Goal: Information Seeking & Learning: Compare options

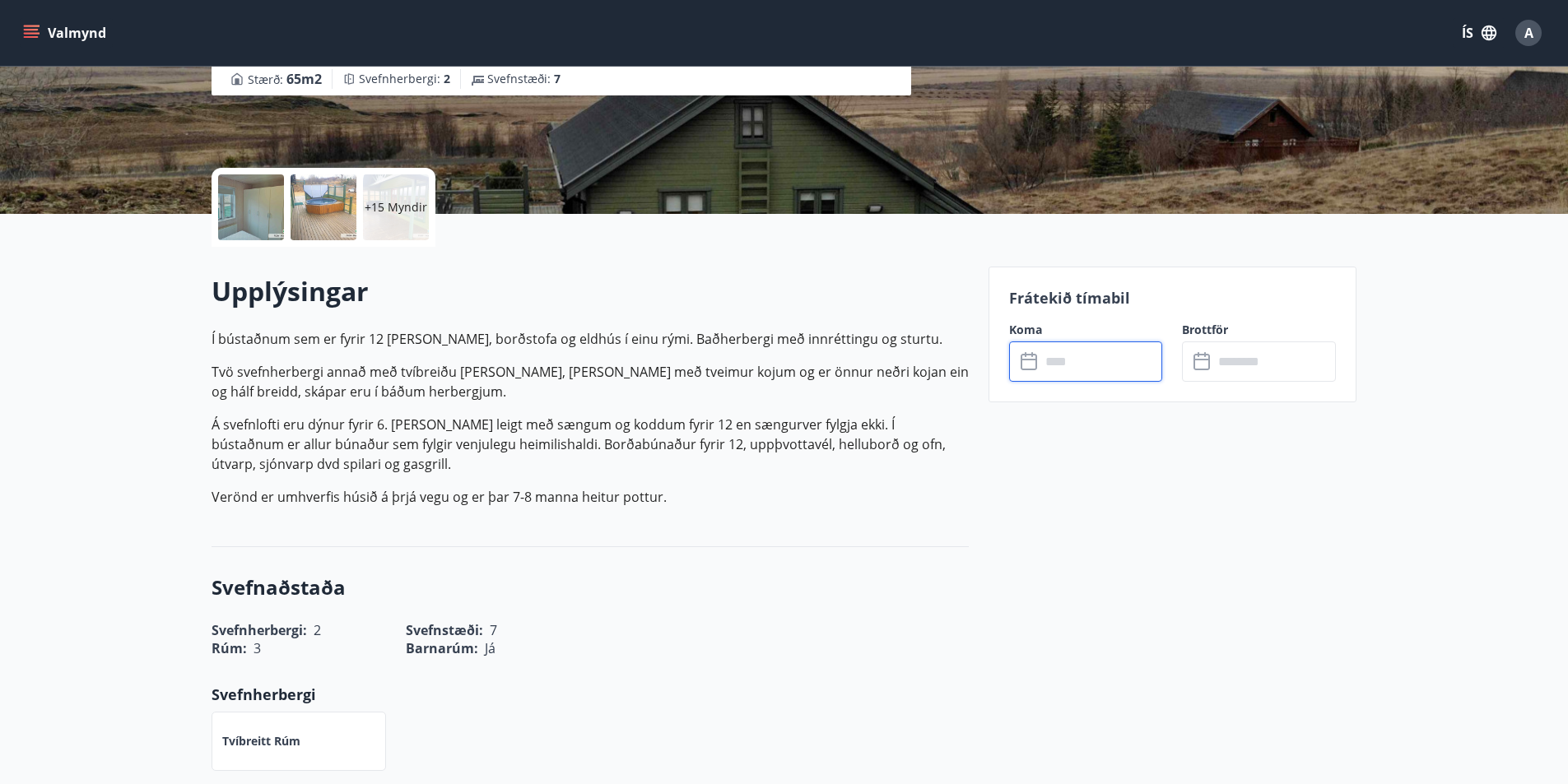
scroll to position [329, 0]
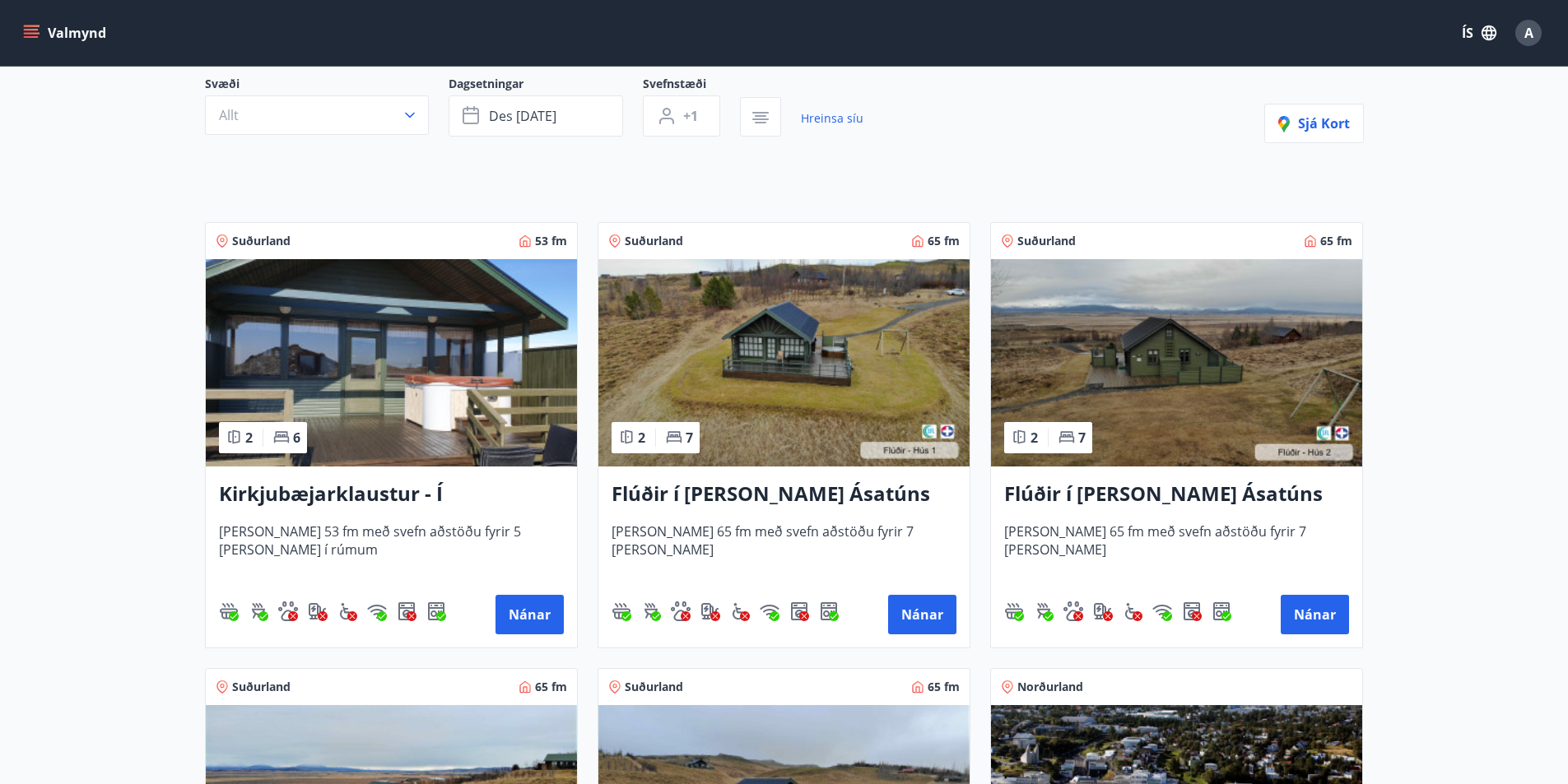
scroll to position [249, 0]
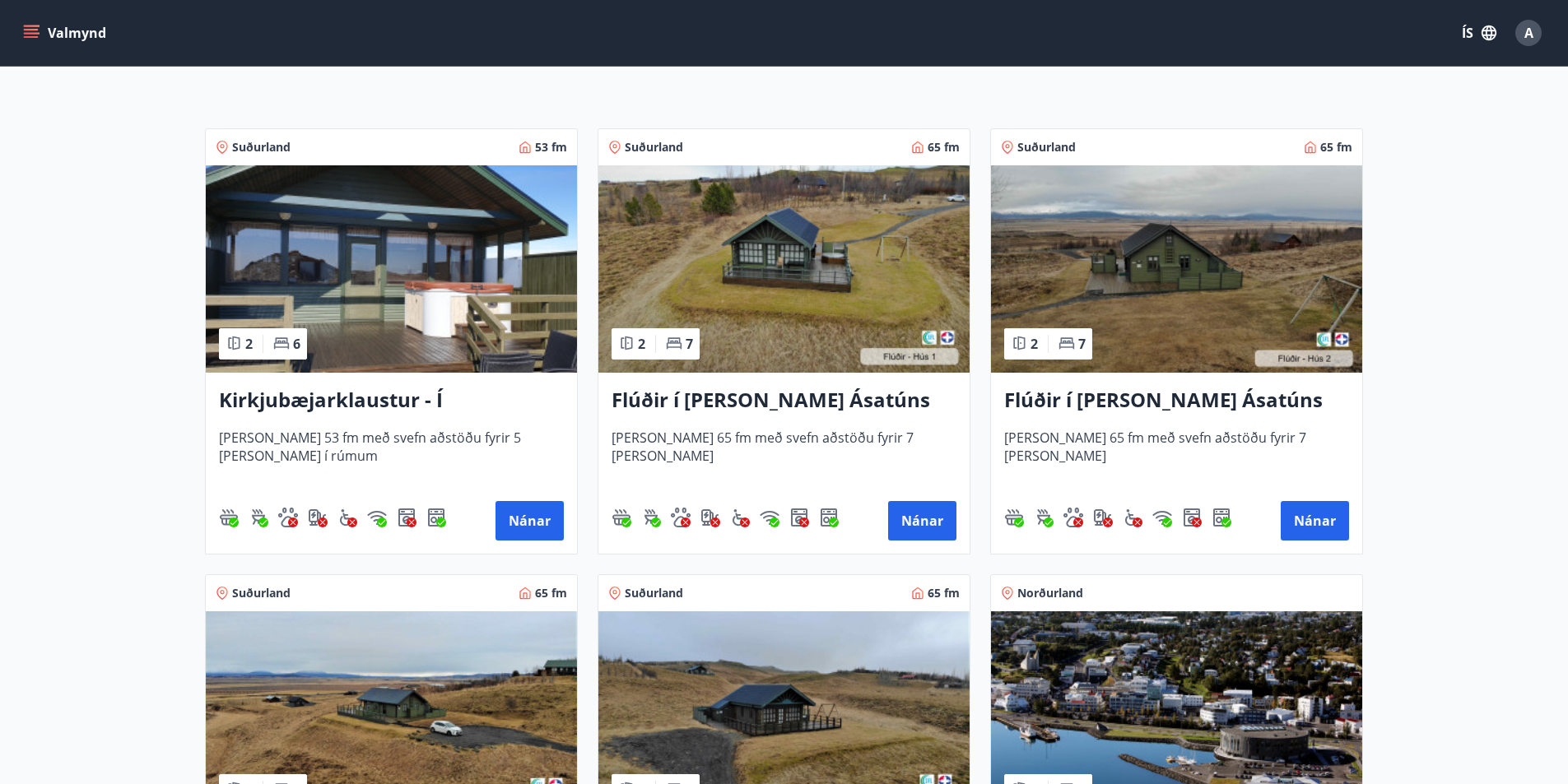
click at [1197, 395] on h3 "Flúðir í [PERSON_NAME] Ásatúns hús 2 - í [GEOGRAPHIC_DATA] E" at bounding box center [1176, 400] width 344 height 30
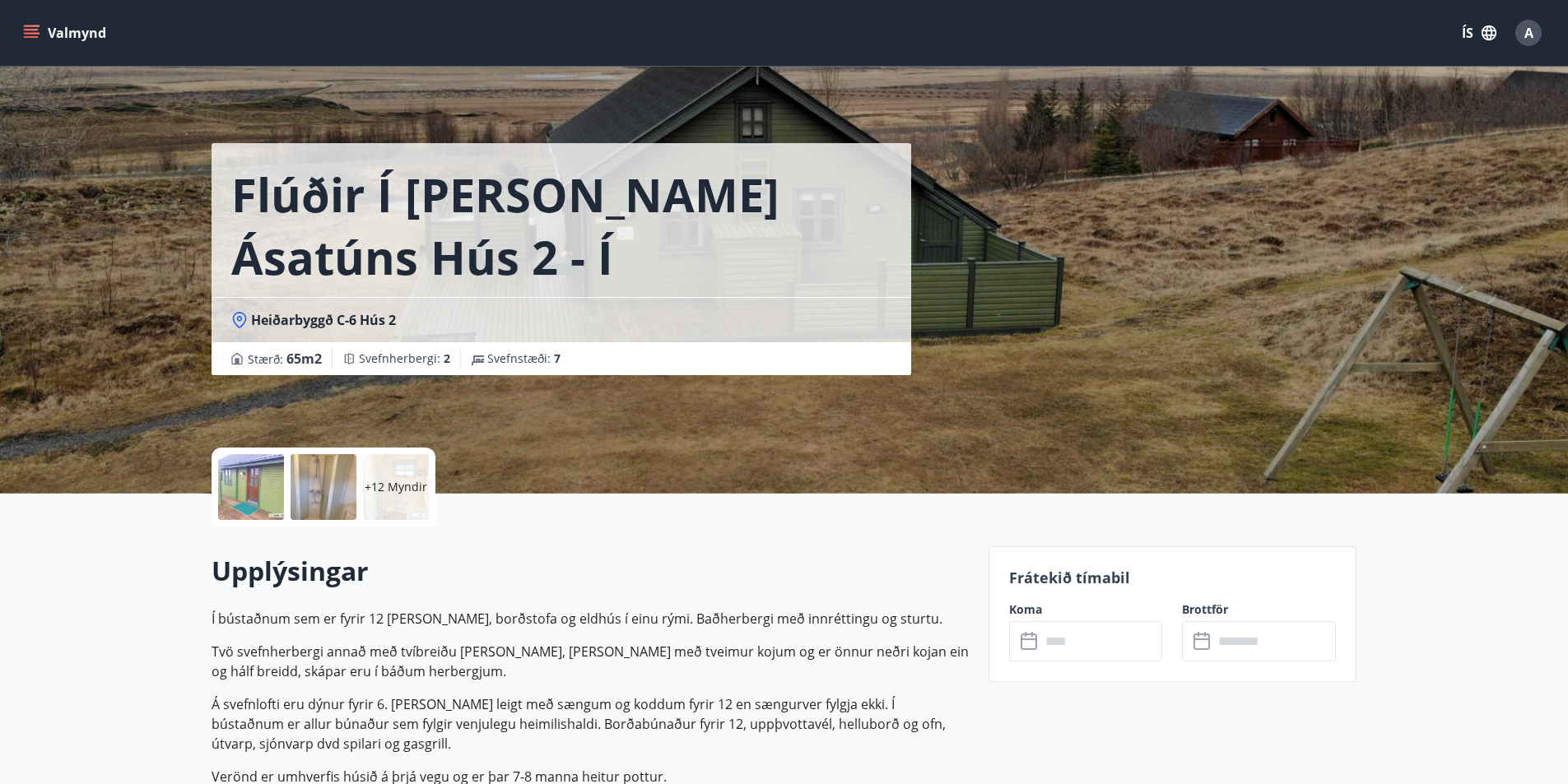
click at [396, 484] on p "+12 Myndir" at bounding box center [396, 487] width 63 height 16
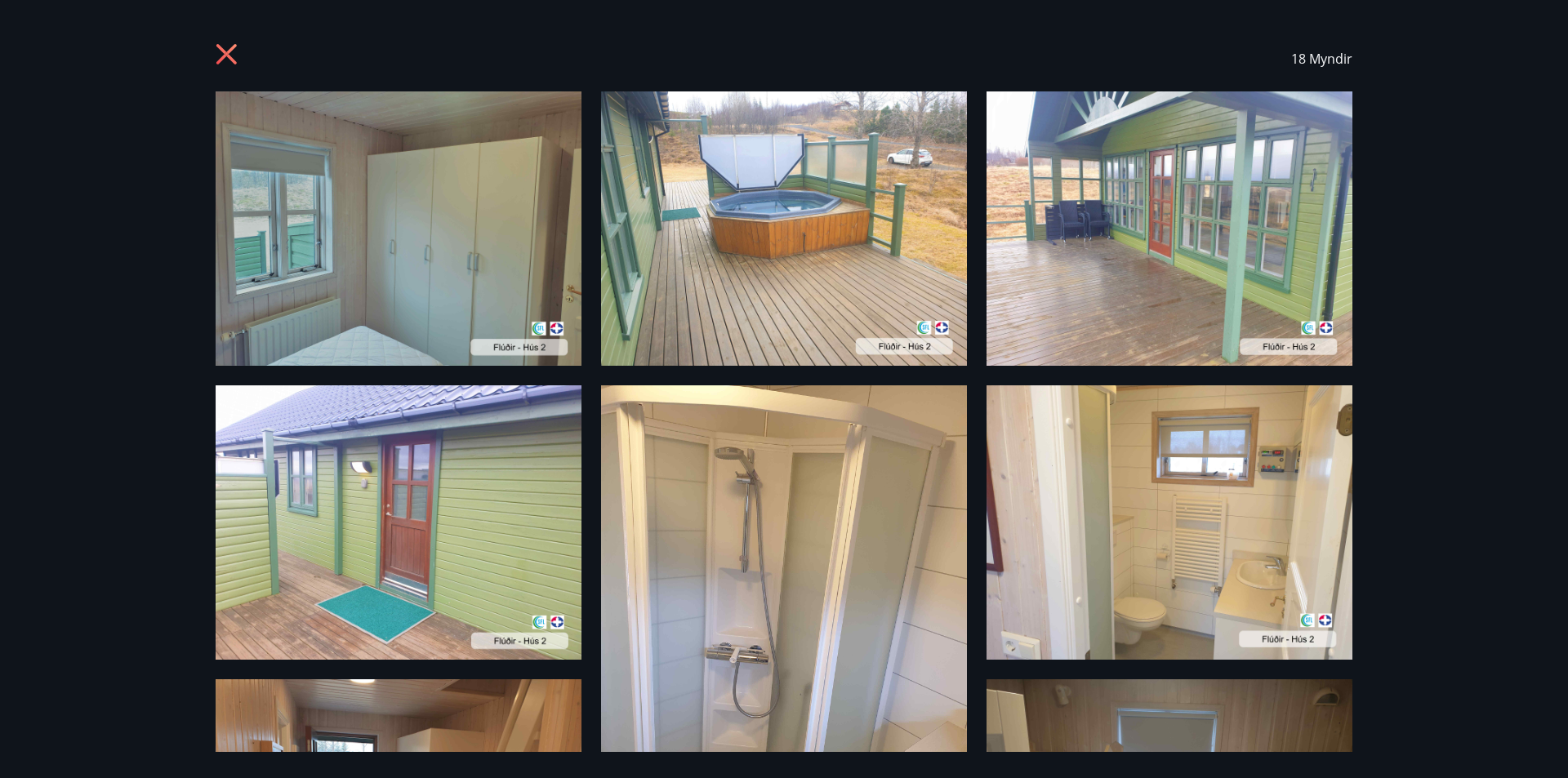
click at [227, 53] on icon at bounding box center [227, 54] width 4 height 4
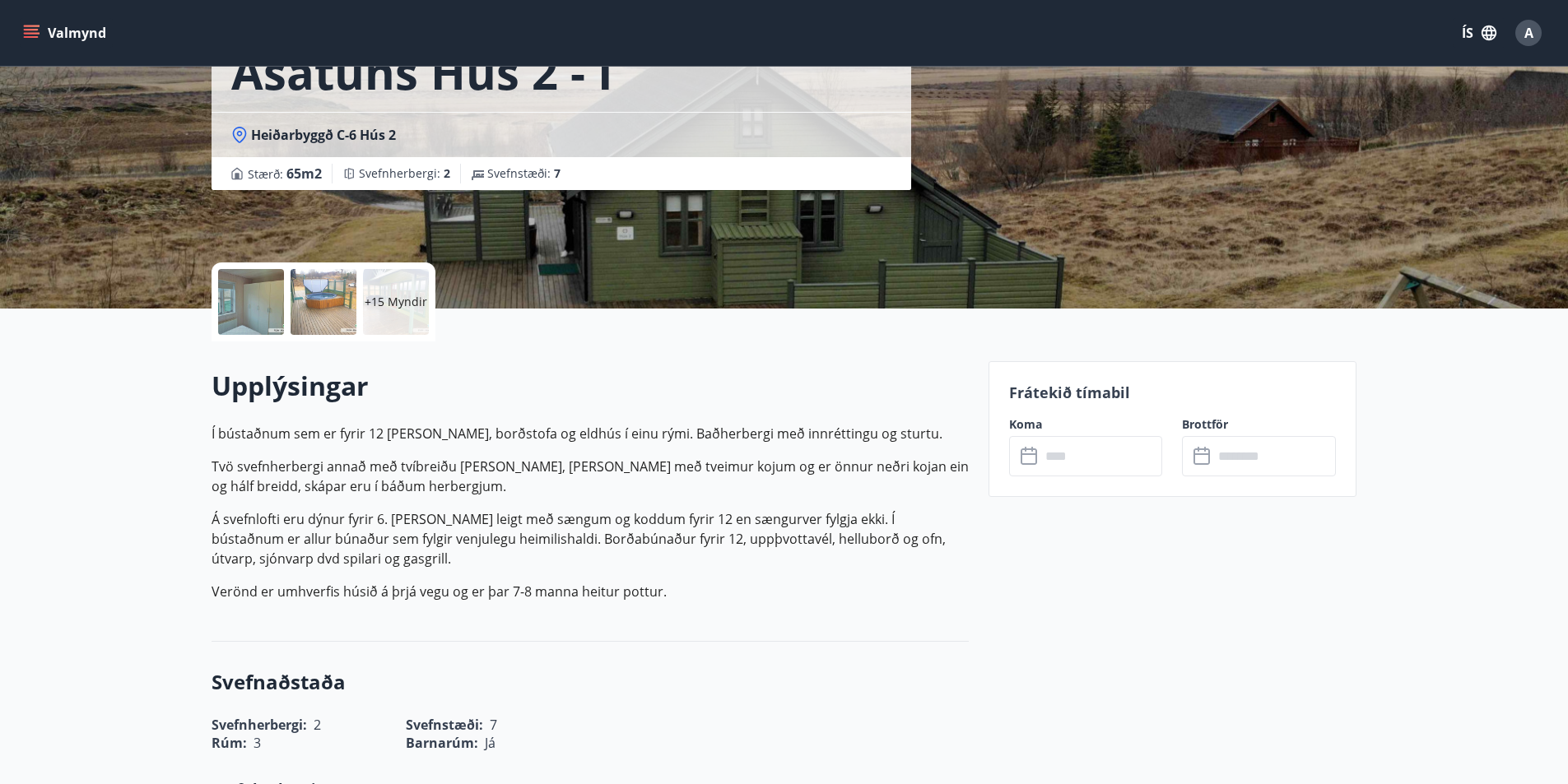
scroll to position [247, 0]
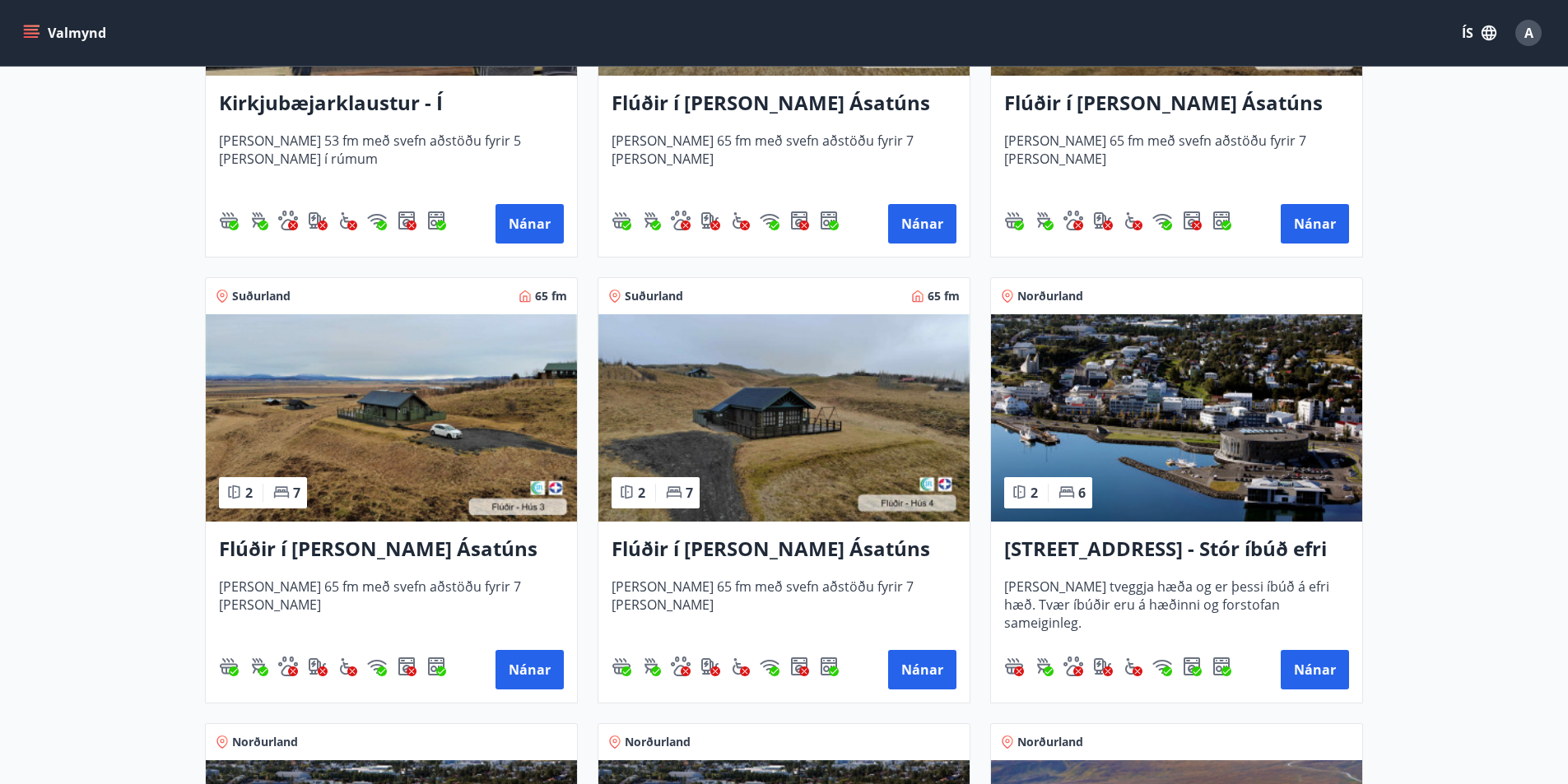
scroll to position [576, 0]
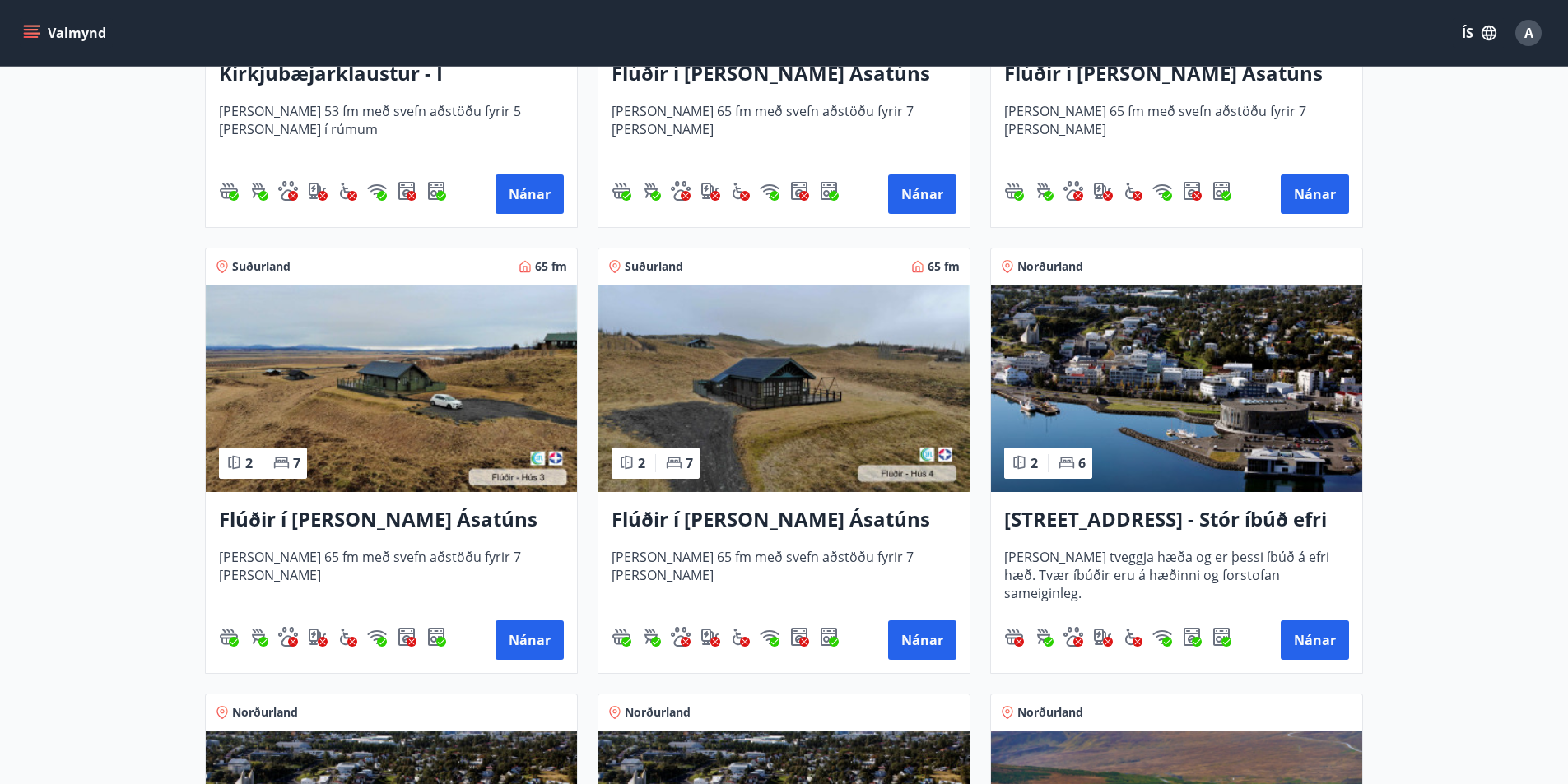
click at [381, 518] on h3 "Flúðir í [PERSON_NAME] Ásatúns hús 3 - í [GEOGRAPHIC_DATA]" at bounding box center [391, 520] width 344 height 30
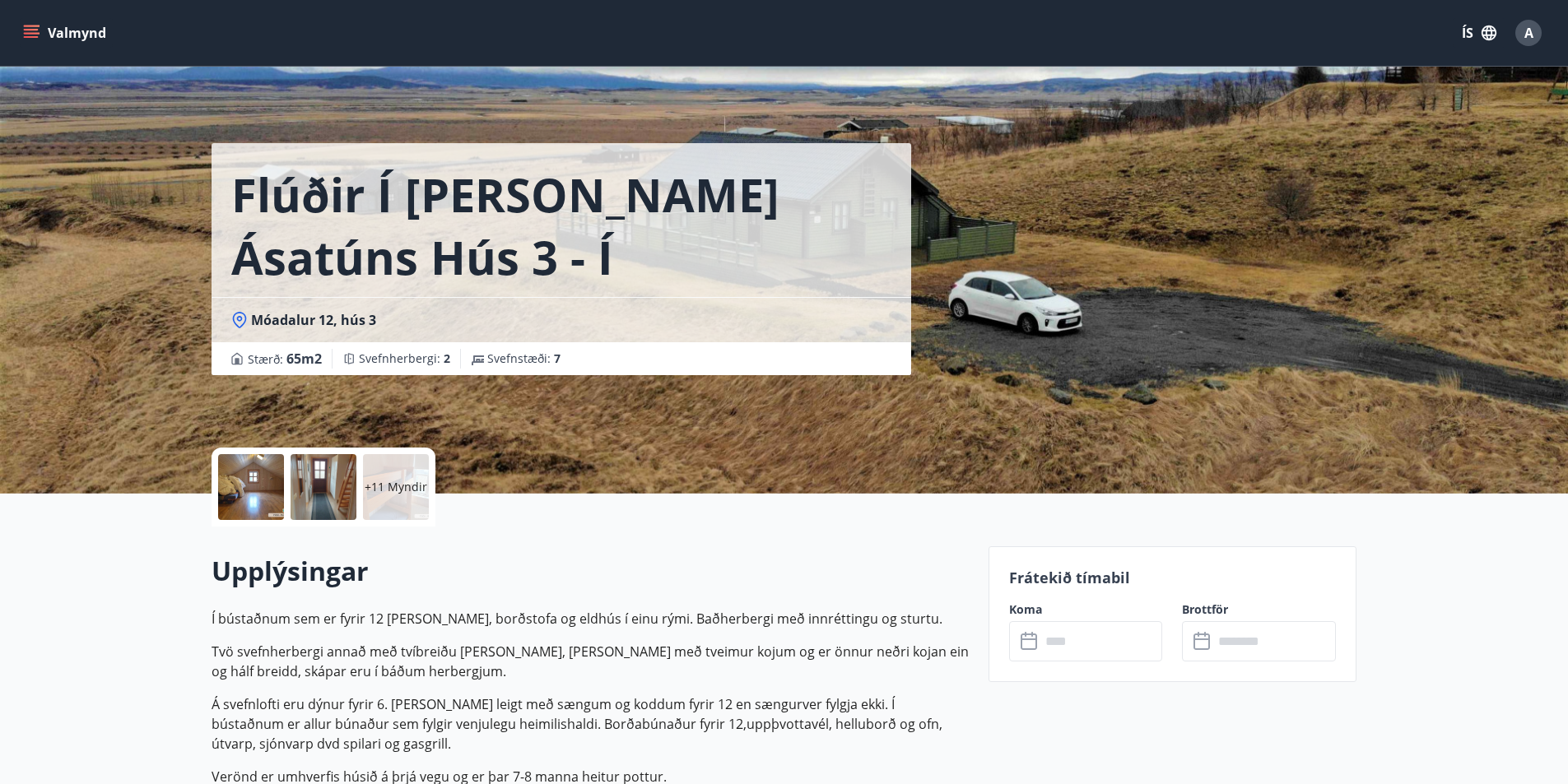
click at [386, 488] on p "+11 Myndir" at bounding box center [396, 487] width 63 height 16
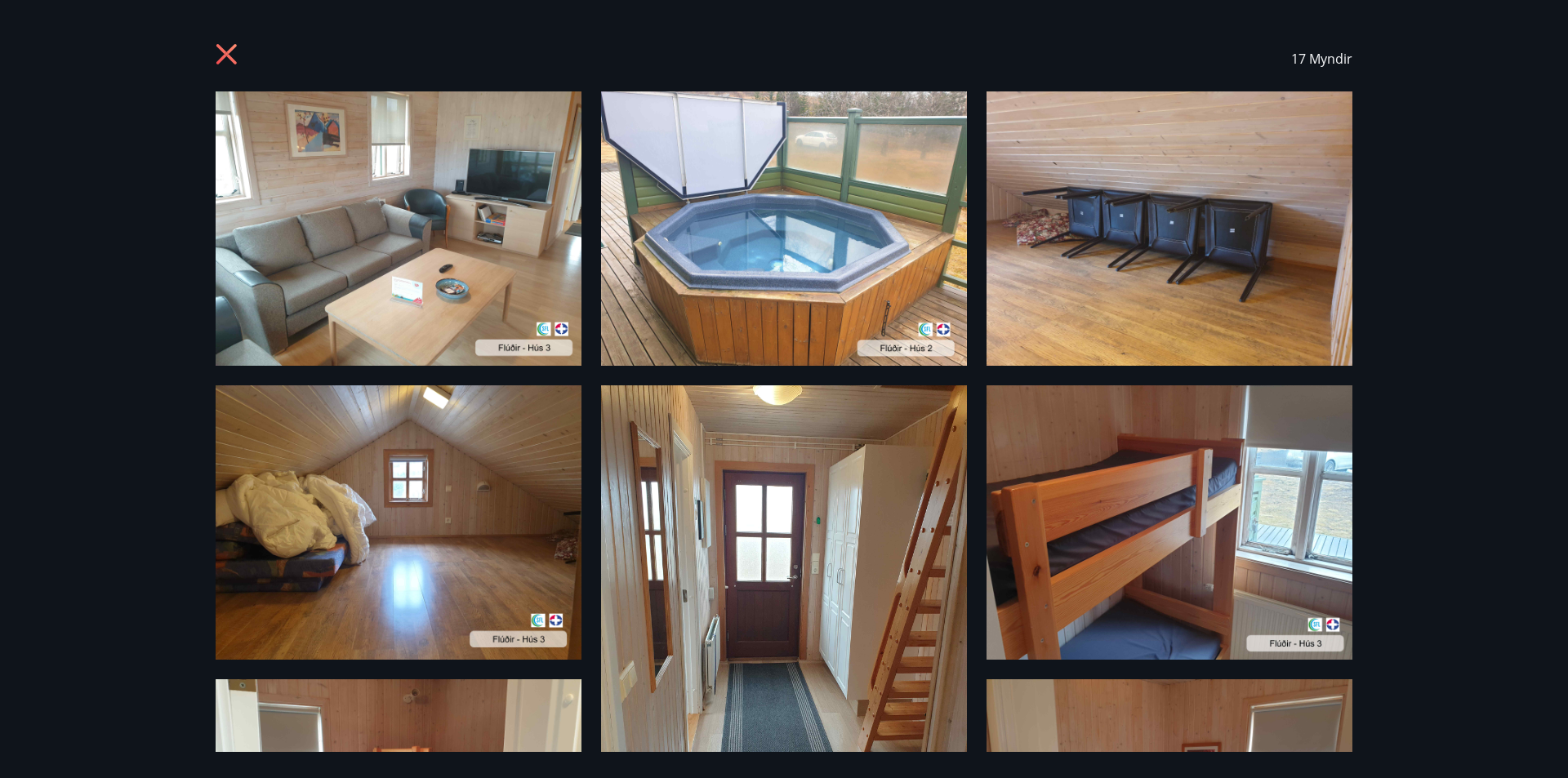
click at [221, 53] on icon at bounding box center [228, 56] width 26 height 26
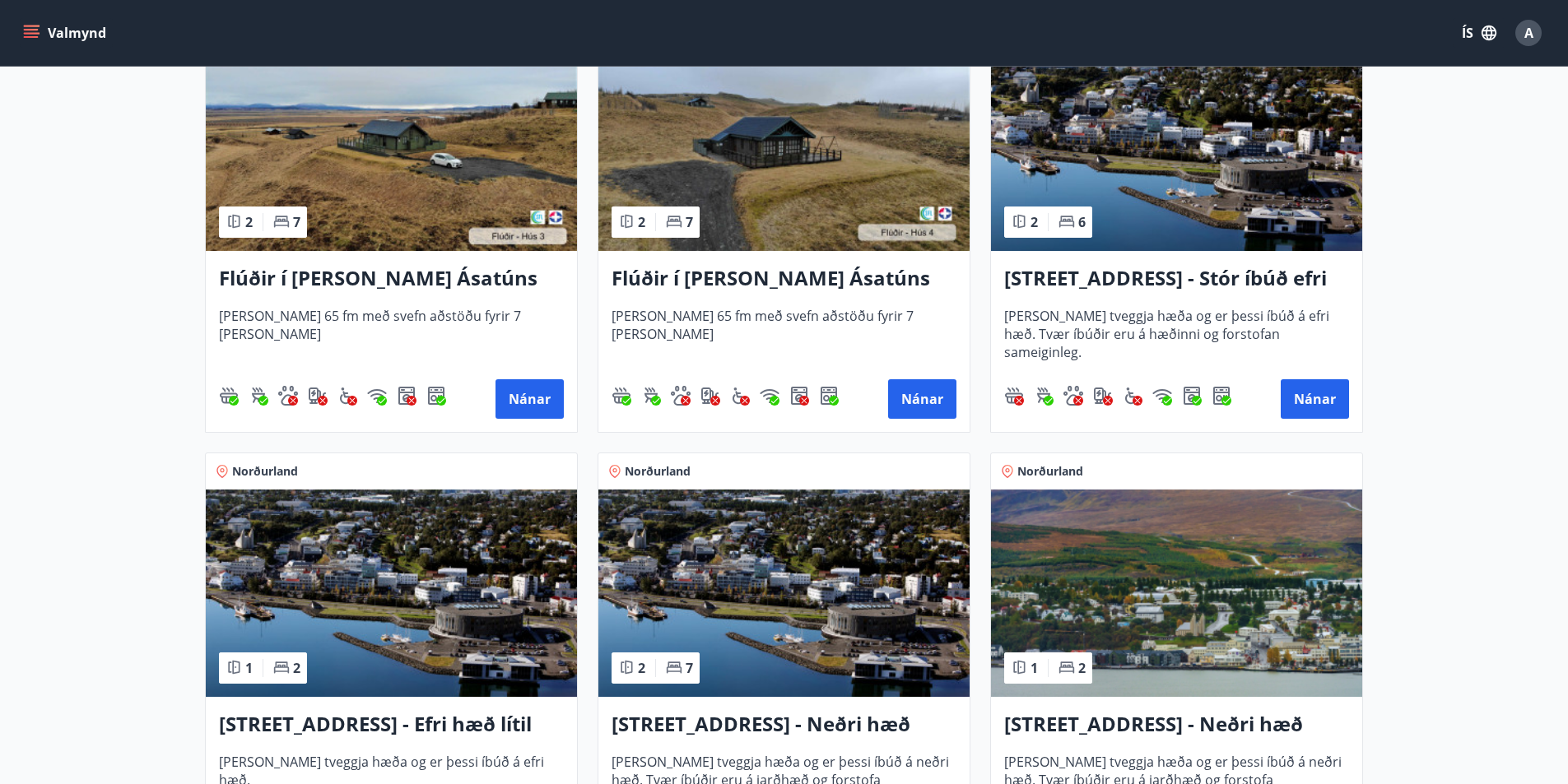
scroll to position [823, 0]
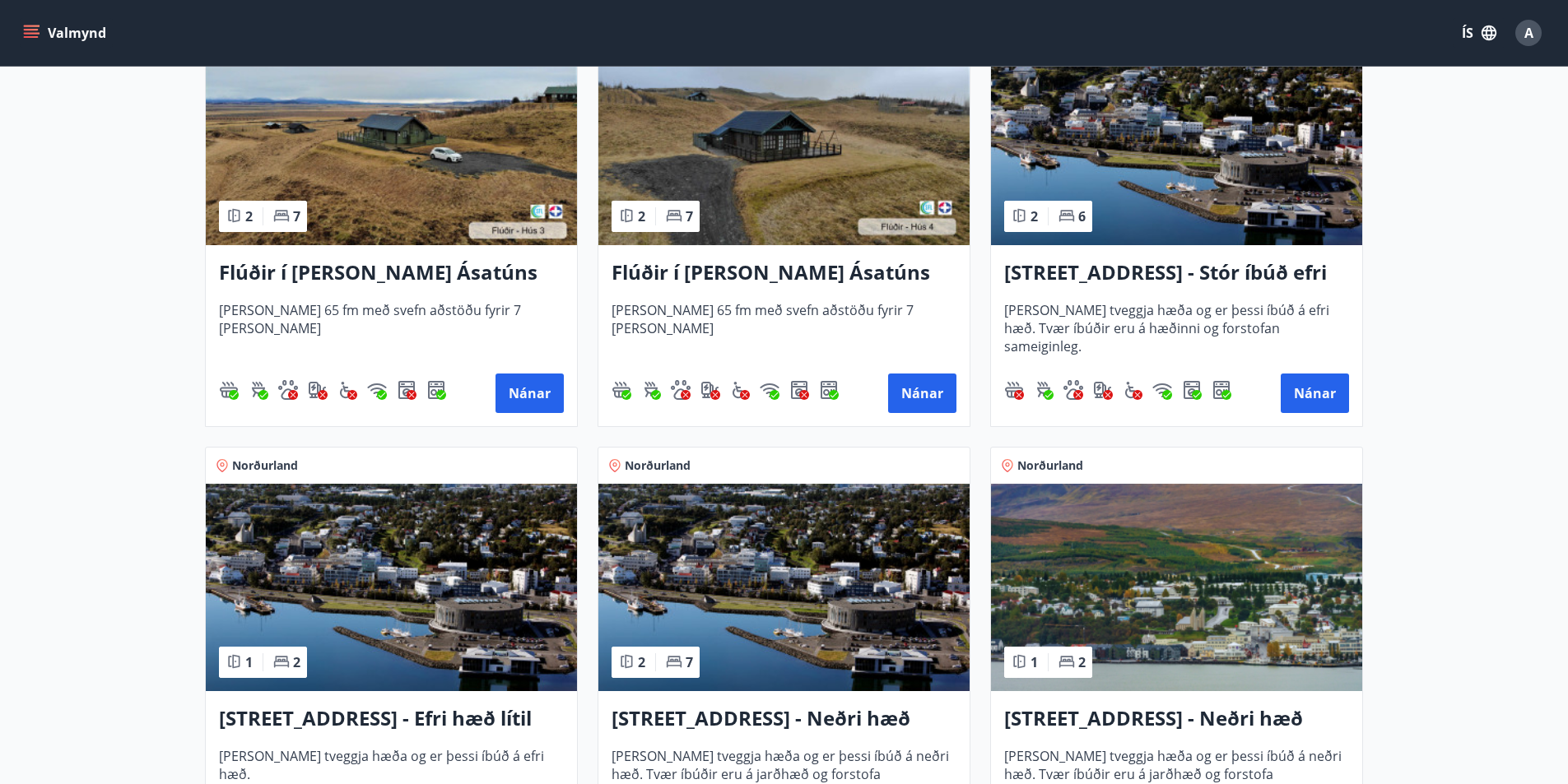
click at [736, 275] on h3 "Flúðir í [PERSON_NAME] Ásatúns hús 4 - í Þverlág" at bounding box center [784, 273] width 344 height 30
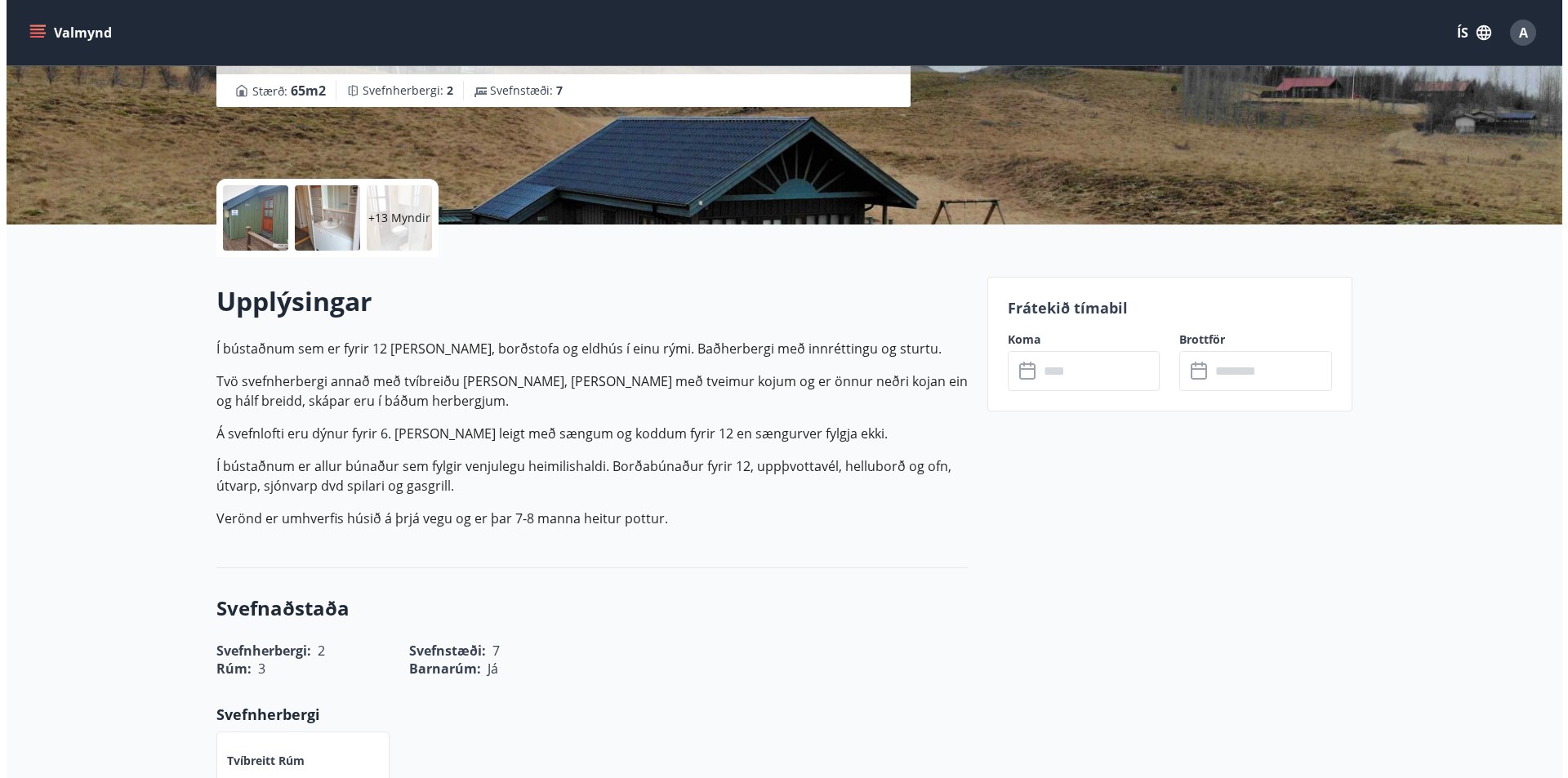
scroll to position [327, 0]
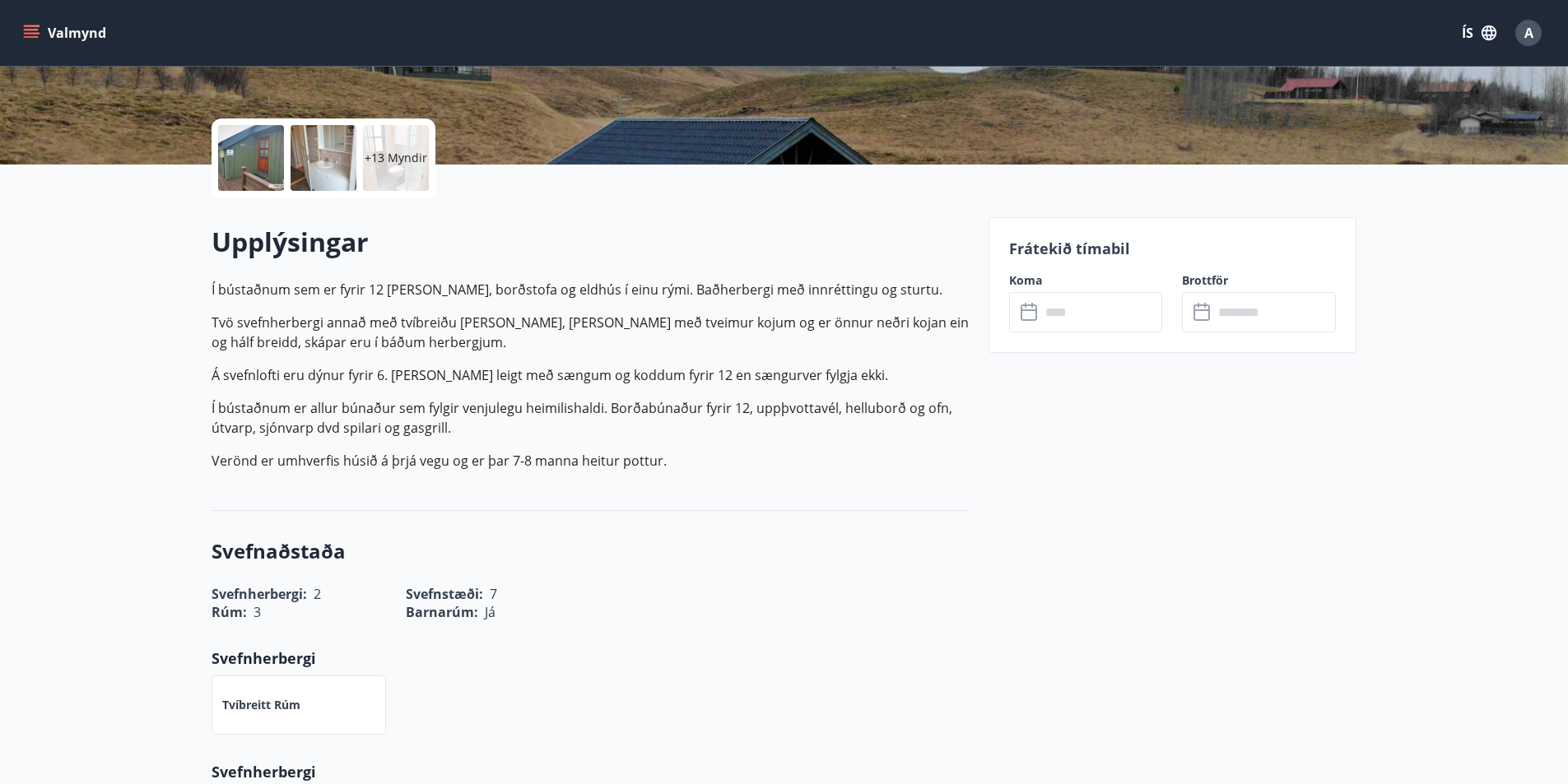
click at [394, 159] on p "+13 Myndir" at bounding box center [396, 158] width 63 height 16
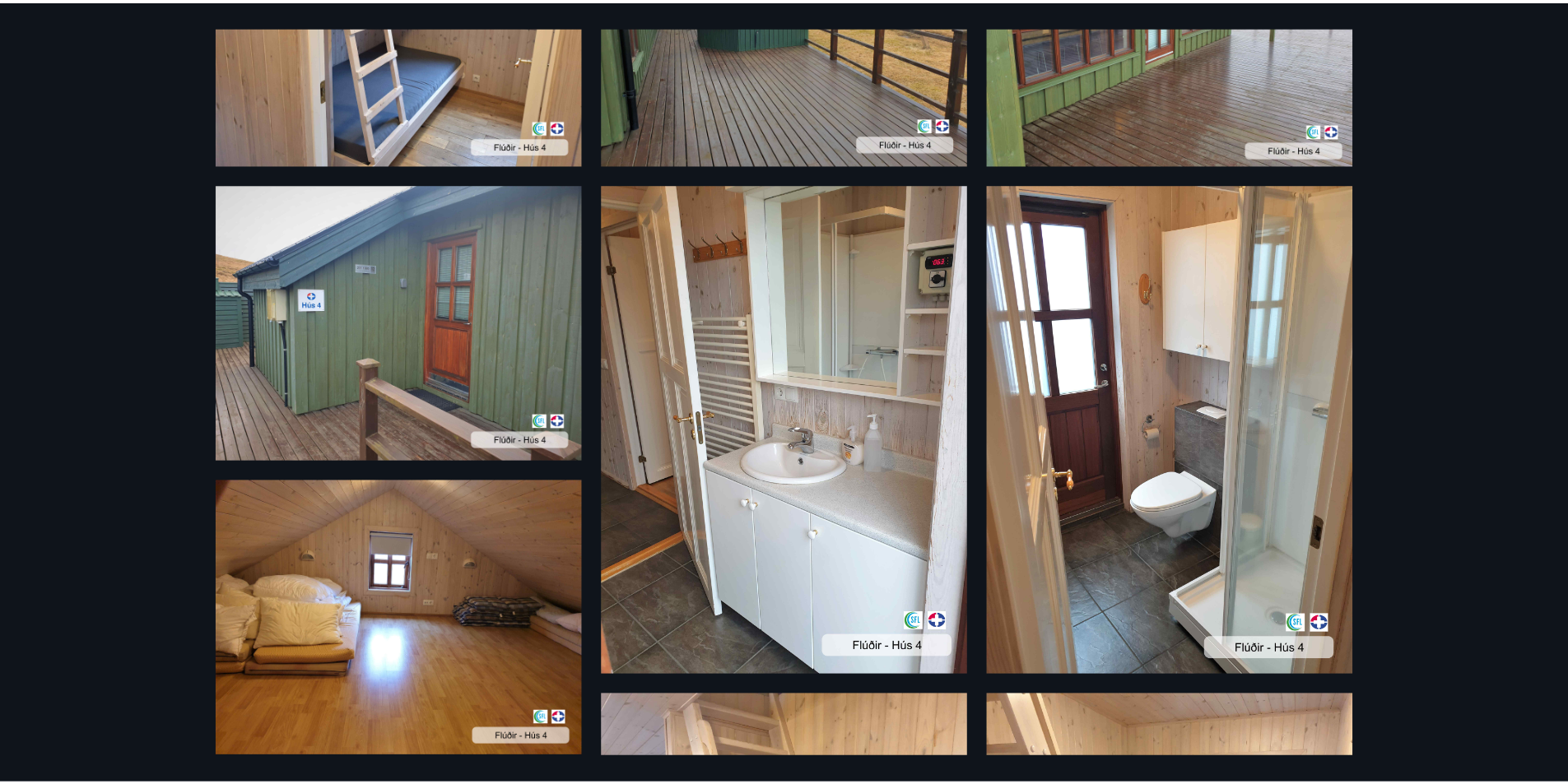
scroll to position [0, 0]
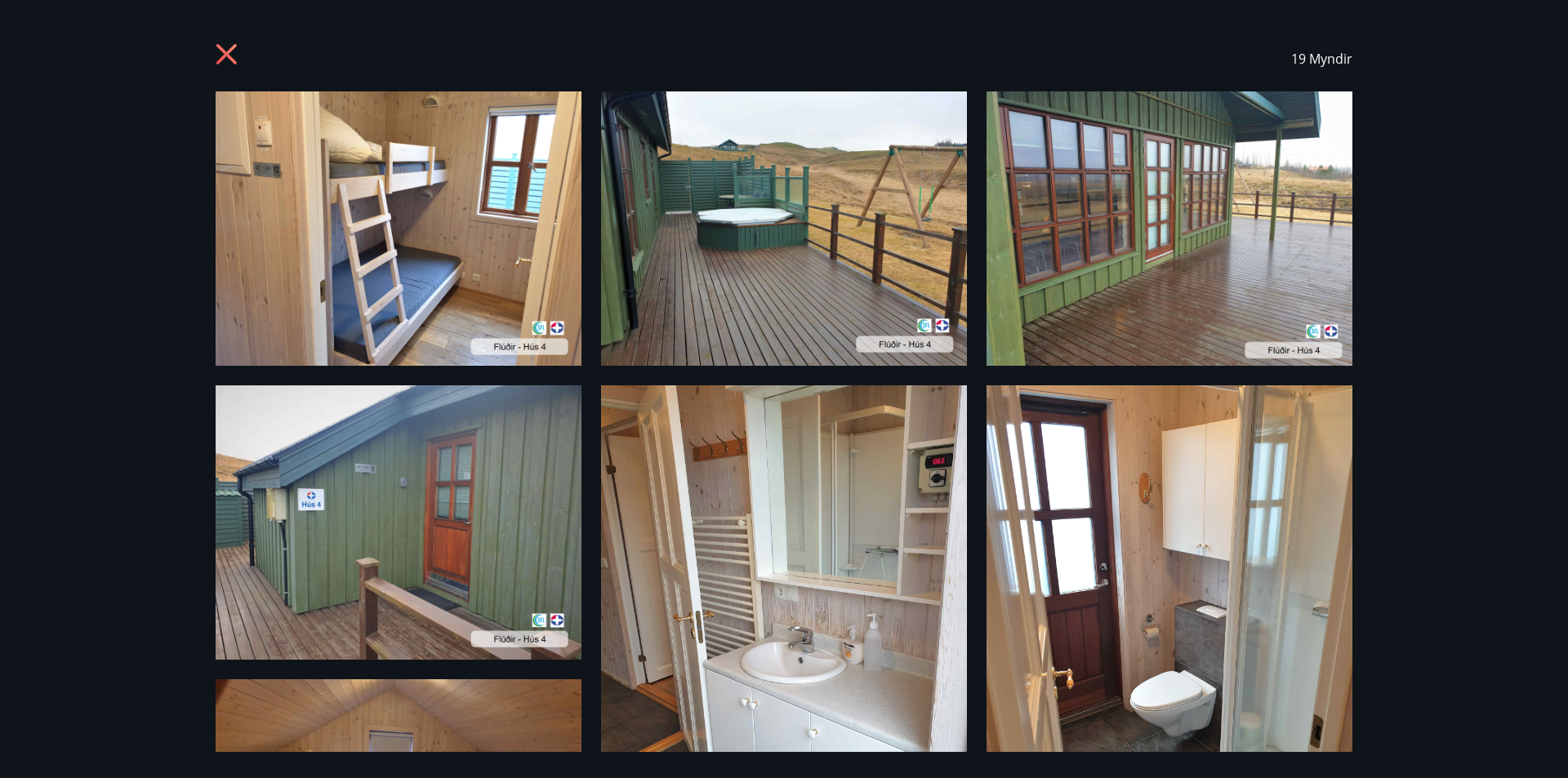
click at [221, 56] on icon at bounding box center [228, 56] width 26 height 26
